Goal: Information Seeking & Learning: Learn about a topic

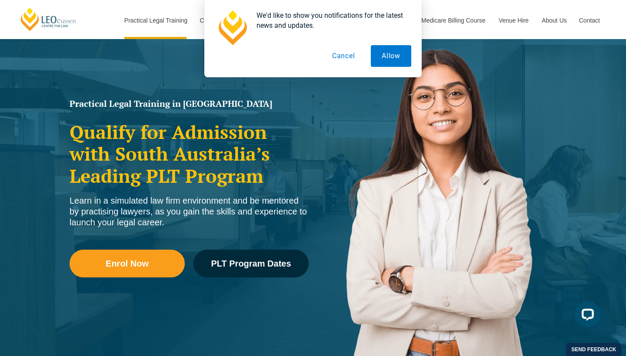
click at [343, 50] on button "Cancel" at bounding box center [343, 56] width 45 height 22
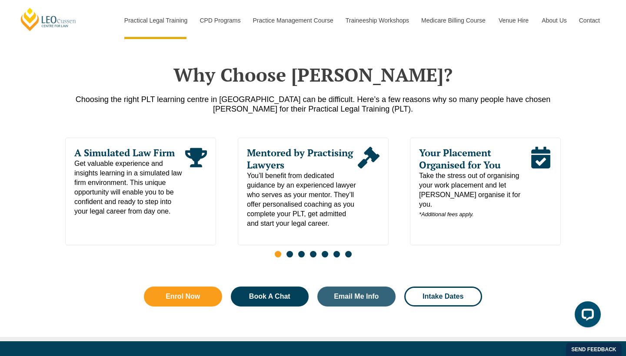
scroll to position [404, 0]
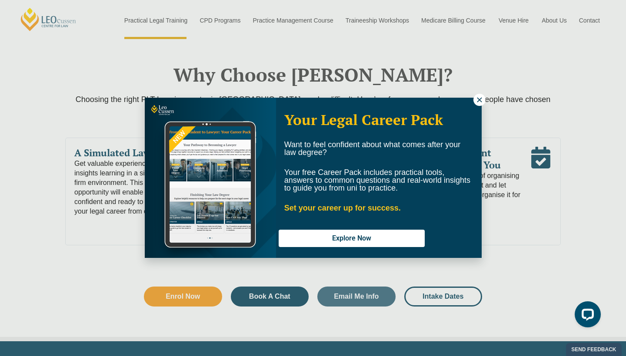
click at [478, 99] on icon at bounding box center [479, 99] width 5 height 5
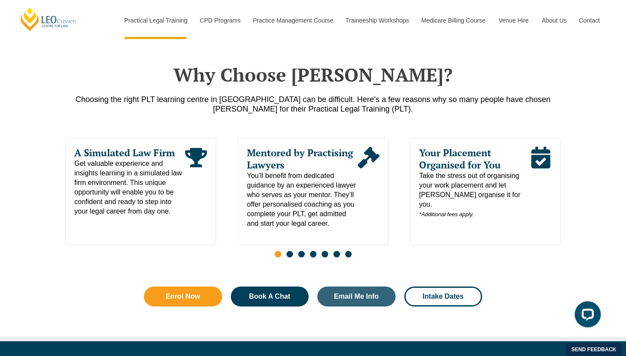
click at [289, 258] on span "Go to slide 2" at bounding box center [289, 254] width 7 height 7
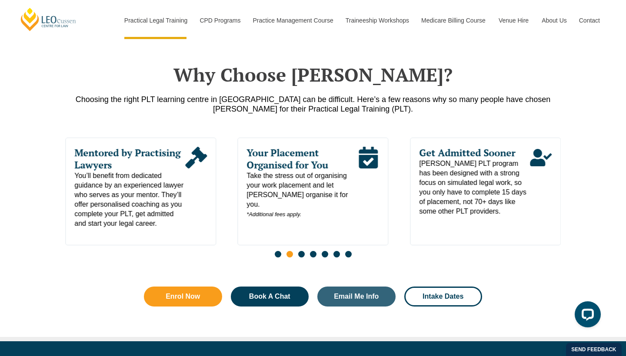
click at [302, 257] on span "Go to slide 3" at bounding box center [301, 254] width 7 height 7
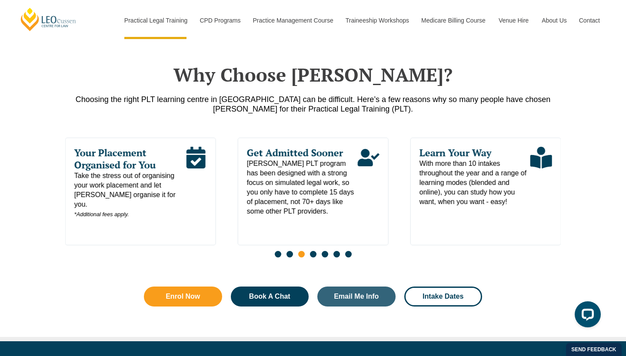
click at [312, 257] on span "Go to slide 4" at bounding box center [313, 254] width 7 height 7
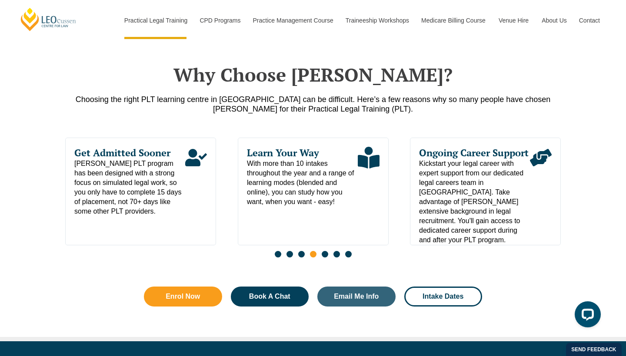
click at [324, 258] on span "Go to slide 5" at bounding box center [325, 254] width 7 height 7
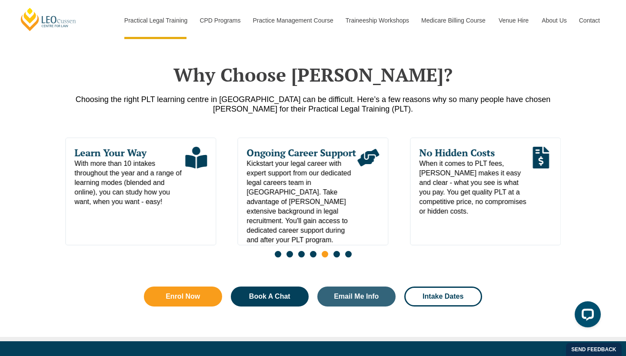
click at [336, 258] on span "Go to slide 6" at bounding box center [336, 254] width 7 height 7
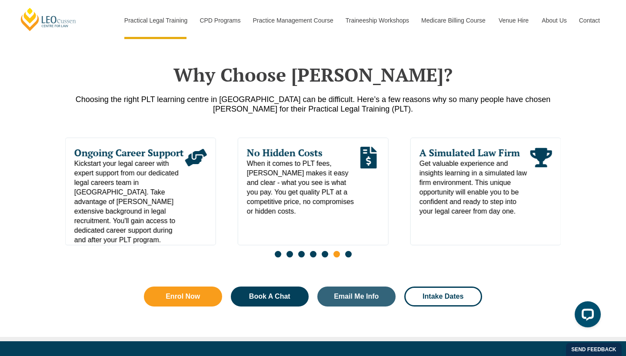
click at [350, 258] on span "Go to slide 7" at bounding box center [348, 254] width 7 height 7
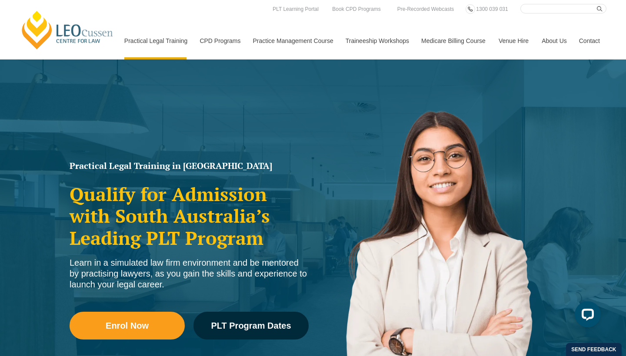
scroll to position [0, 0]
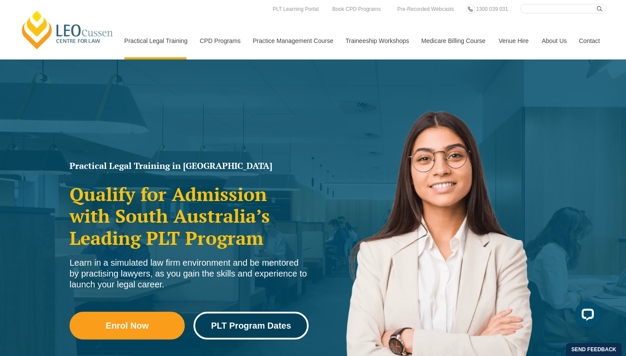
click at [238, 334] on link "PLT Program Dates" at bounding box center [250, 326] width 115 height 28
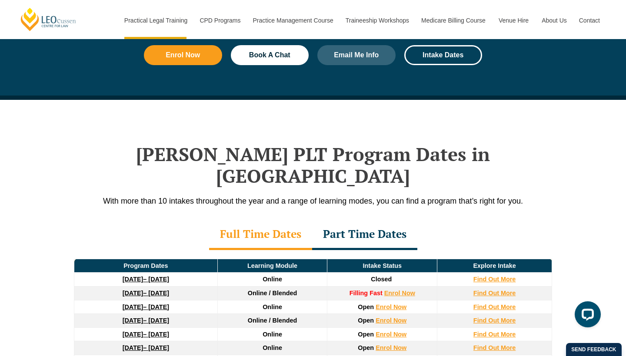
scroll to position [1007, 0]
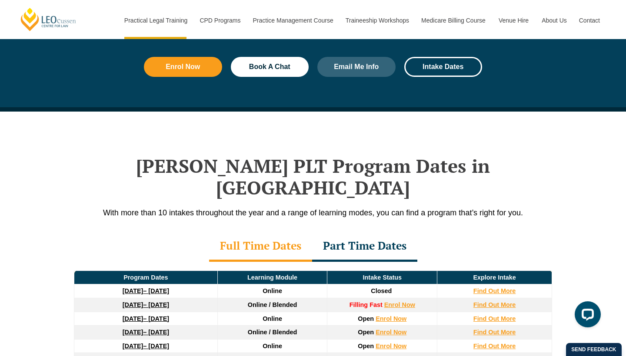
click at [339, 232] on div "Part Time Dates" at bounding box center [364, 247] width 105 height 30
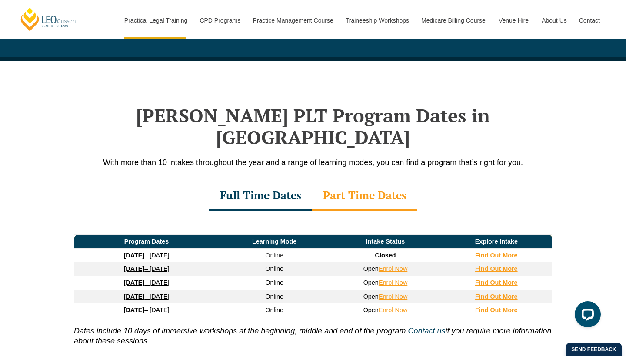
scroll to position [1060, 0]
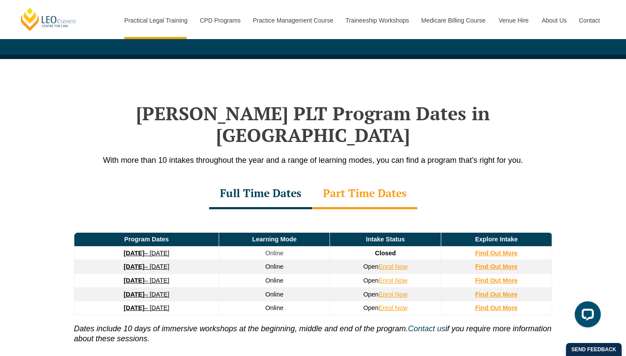
click at [263, 179] on div "Full Time Dates" at bounding box center [260, 194] width 103 height 30
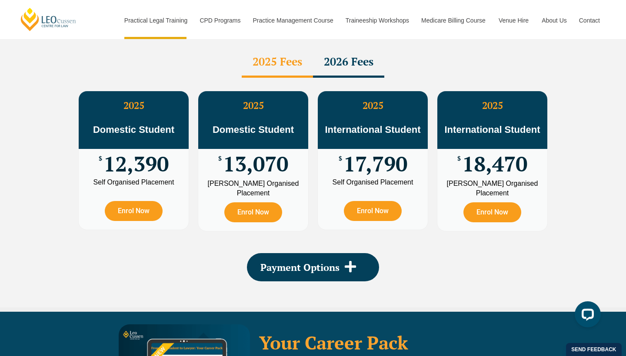
scroll to position [1569, 0]
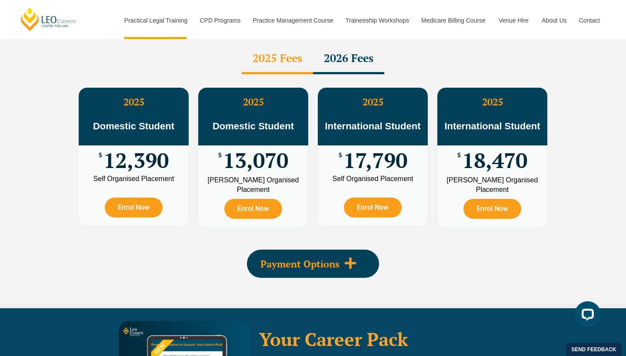
click at [293, 250] on div "Payment Options" at bounding box center [313, 264] width 132 height 28
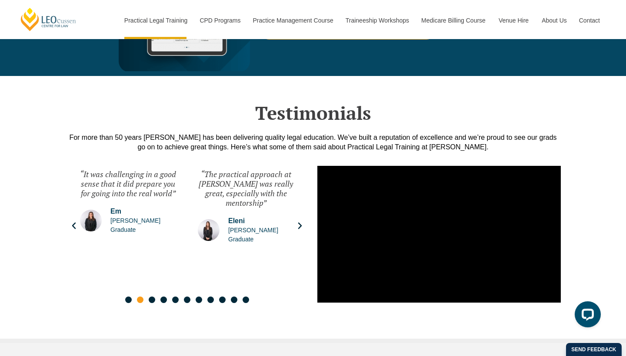
scroll to position [2128, 0]
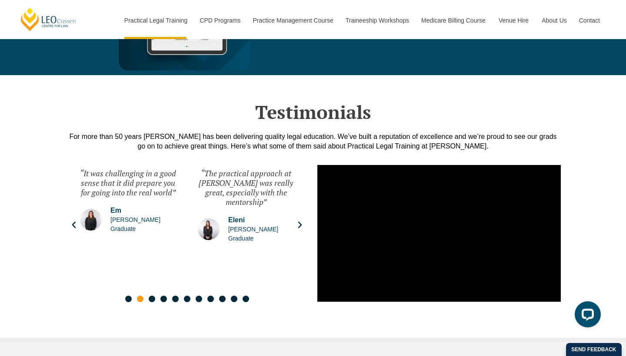
click at [298, 221] on icon "Next slide" at bounding box center [300, 225] width 9 height 9
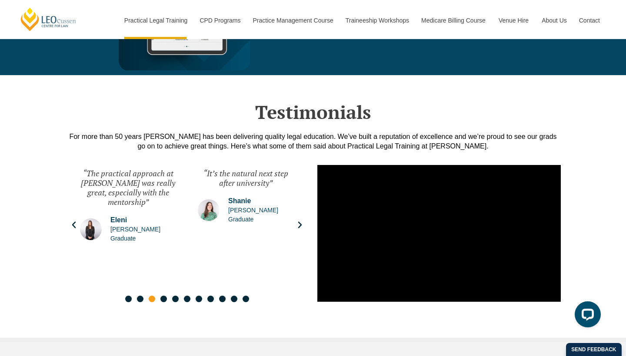
click at [298, 221] on icon "Next slide" at bounding box center [300, 225] width 9 height 9
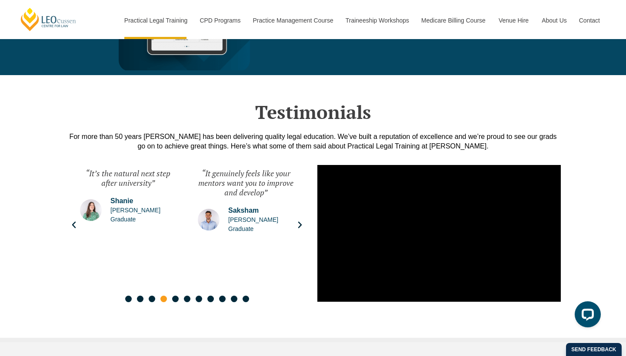
click at [298, 221] on icon "Next slide" at bounding box center [300, 225] width 9 height 9
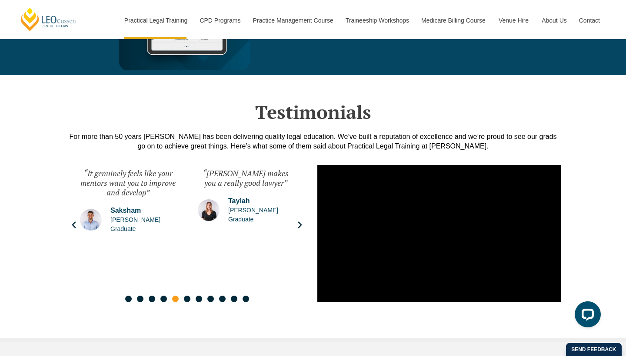
click at [298, 221] on icon "Next slide" at bounding box center [300, 225] width 9 height 9
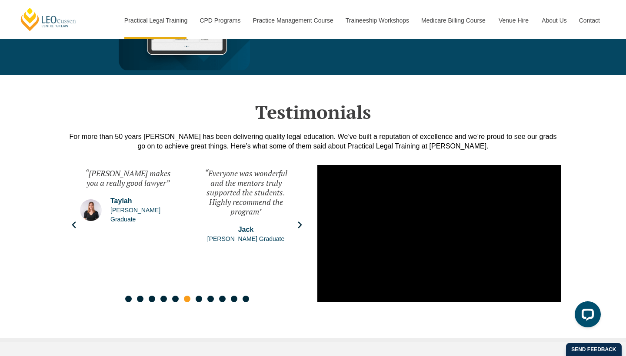
click at [299, 221] on icon "Next slide" at bounding box center [300, 225] width 9 height 9
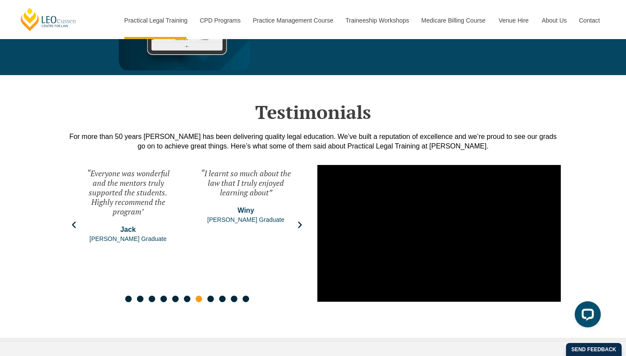
click at [299, 221] on icon "Next slide" at bounding box center [300, 225] width 9 height 9
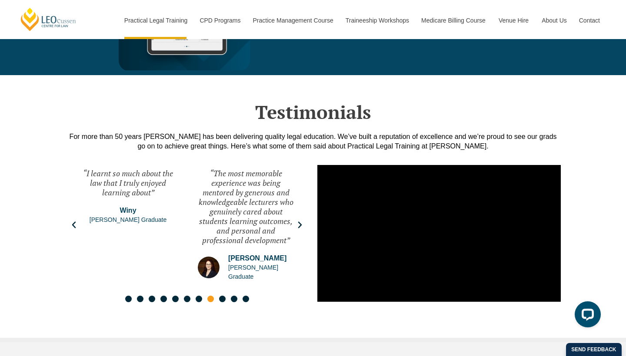
click at [299, 221] on icon "Next slide" at bounding box center [300, 225] width 9 height 9
